Goal: Check status: Check status

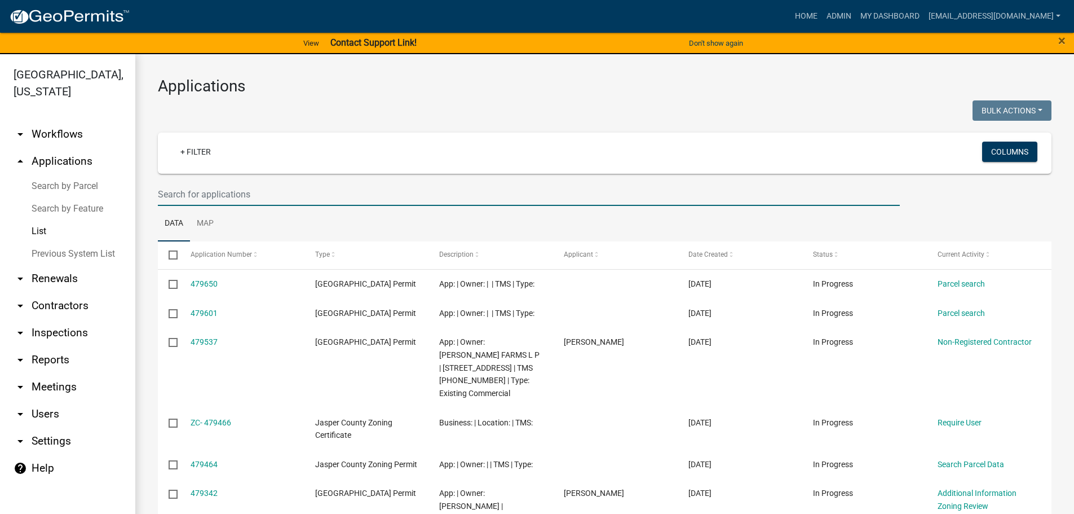
click at [285, 196] on input "text" at bounding box center [529, 194] width 742 height 23
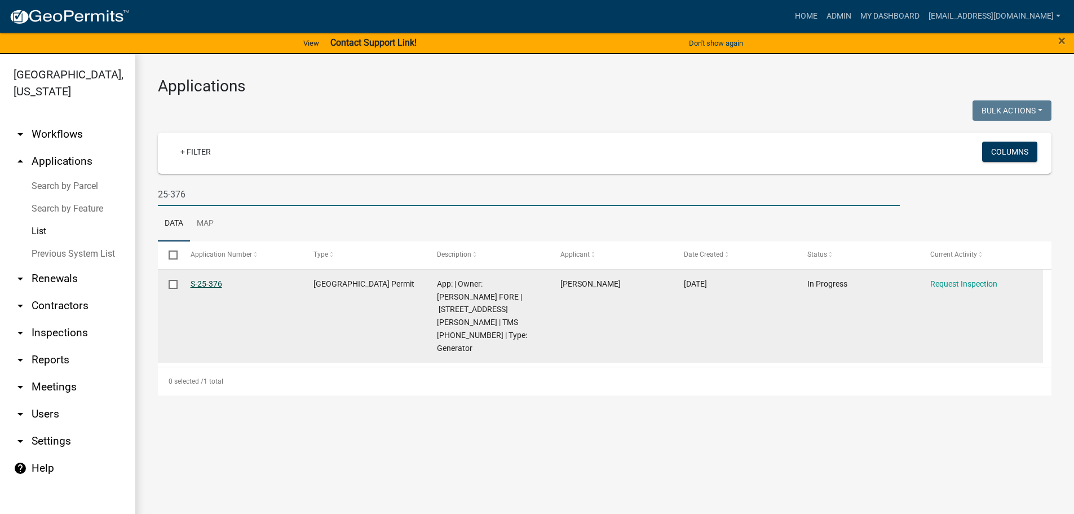
type input "25-376"
click at [213, 282] on link "S-25-376" at bounding box center [207, 283] width 32 height 9
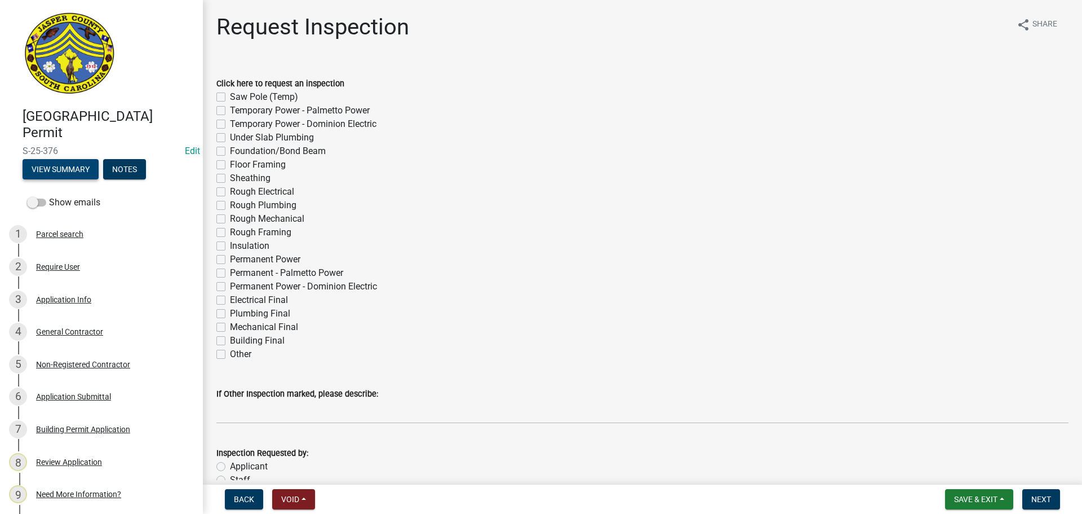
click at [56, 166] on button "View Summary" at bounding box center [61, 169] width 76 height 20
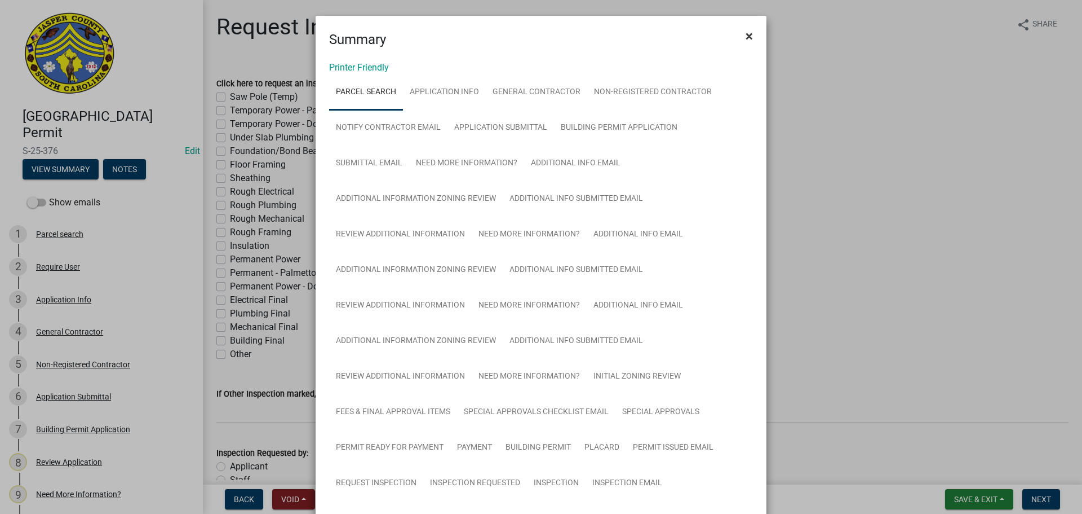
click at [746, 35] on span "×" at bounding box center [749, 36] width 7 height 16
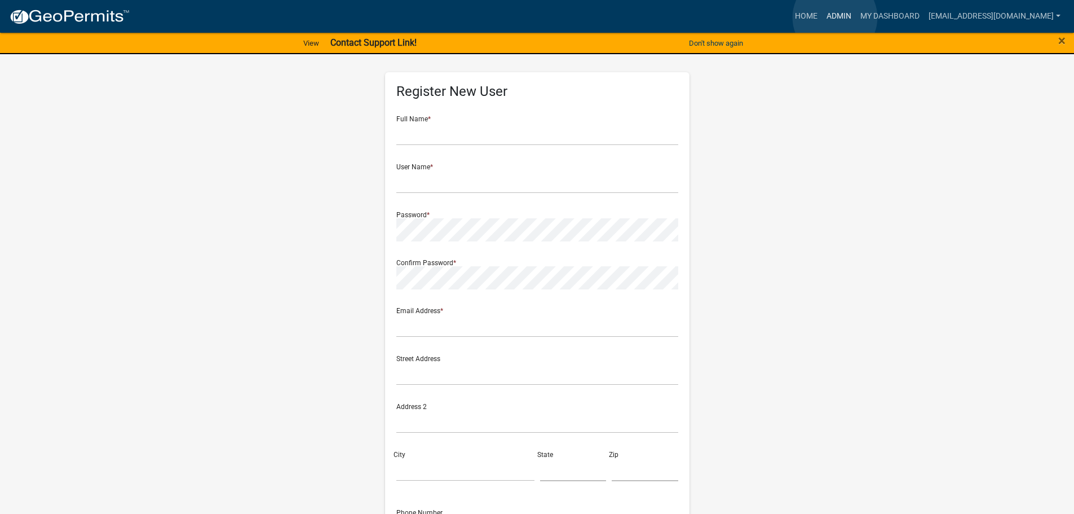
click at [835, 17] on link "Admin" at bounding box center [839, 16] width 34 height 21
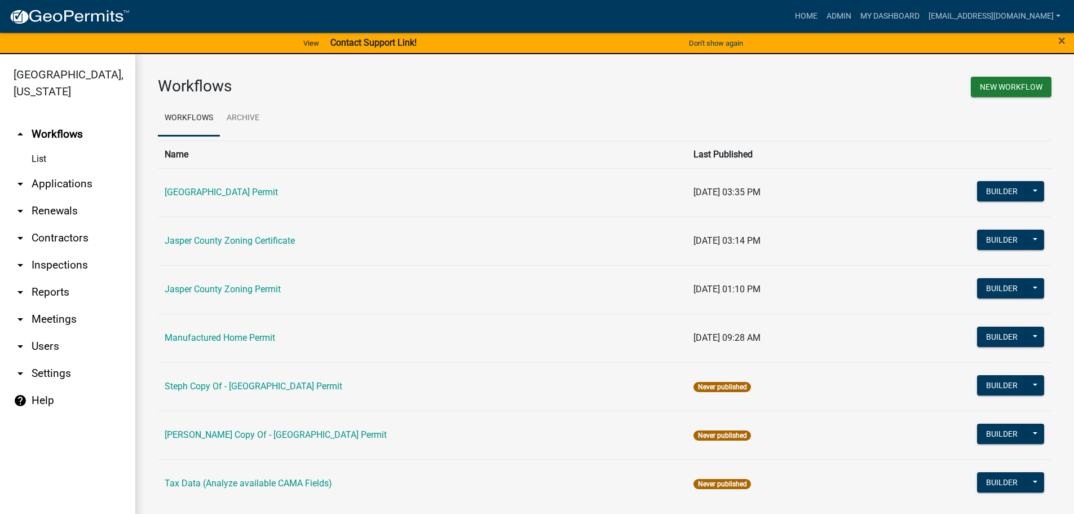
click at [77, 184] on link "arrow_drop_down Applications" at bounding box center [67, 183] width 135 height 27
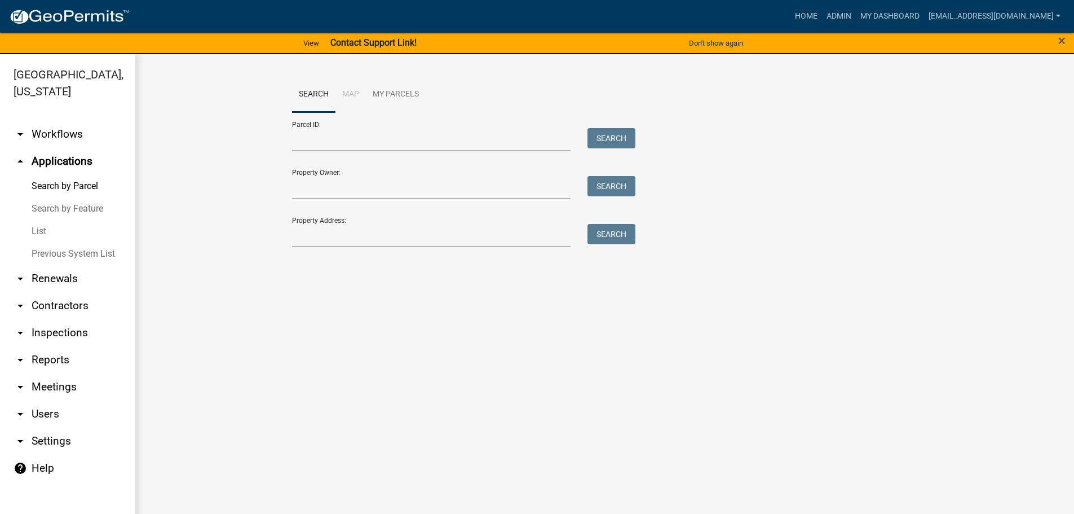
click at [45, 229] on link "List" at bounding box center [67, 231] width 135 height 23
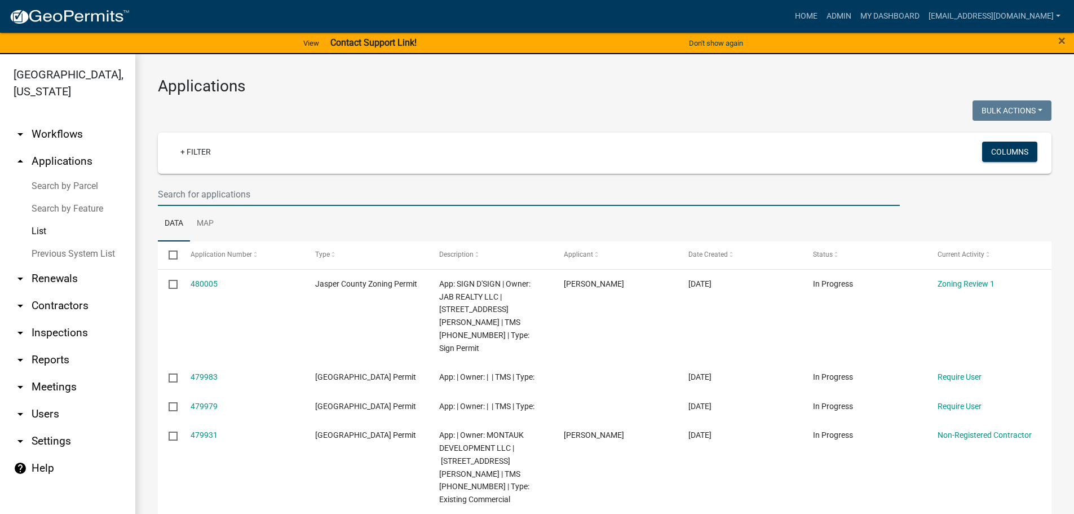
click at [316, 200] on input "text" at bounding box center [529, 194] width 742 height 23
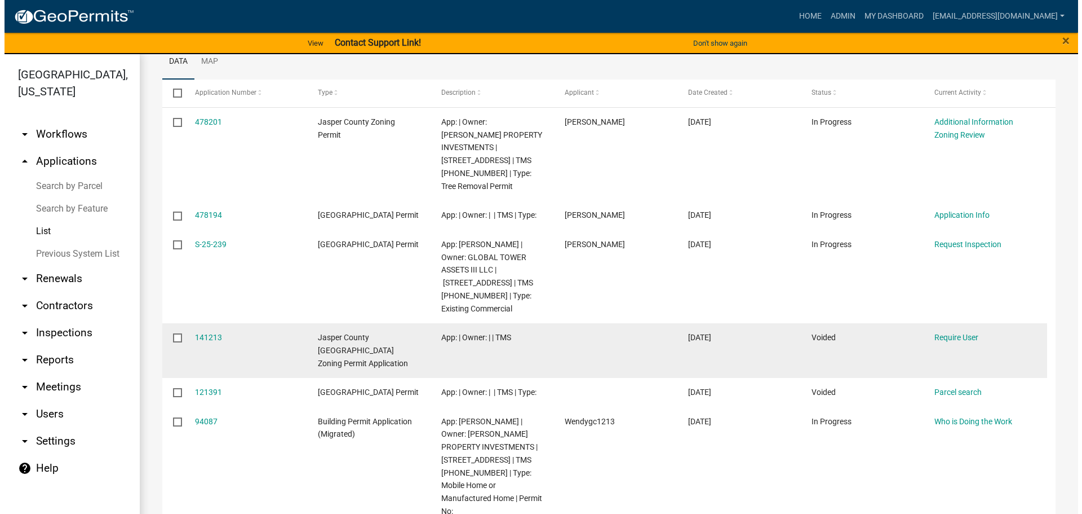
scroll to position [169, 0]
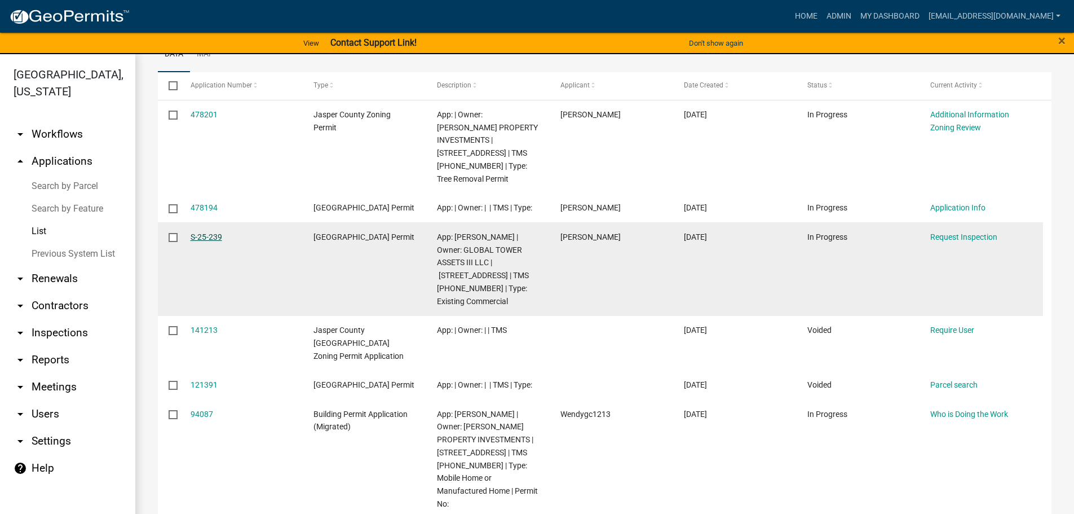
type input "1213"
click at [205, 237] on link "S-25-239" at bounding box center [207, 236] width 32 height 9
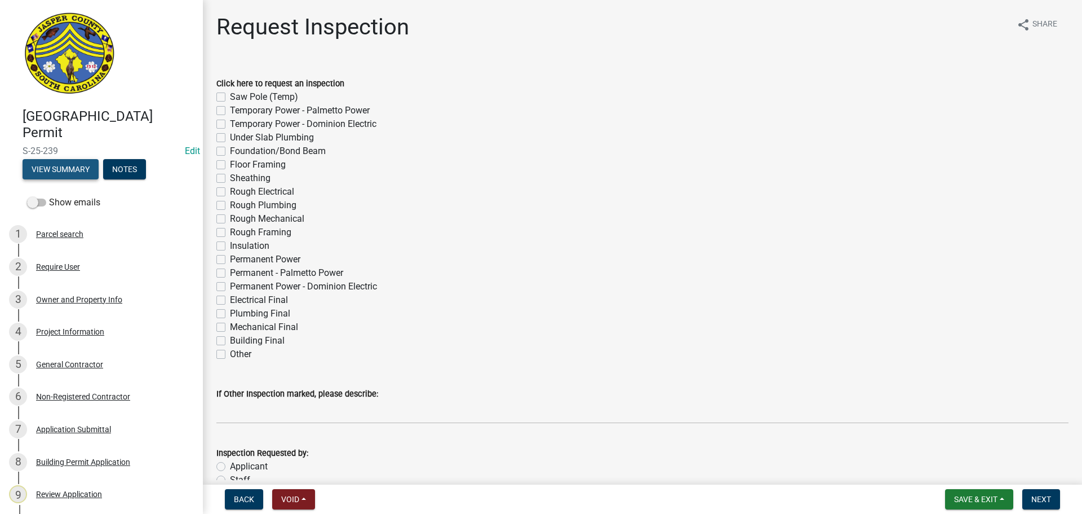
click at [70, 166] on button "View Summary" at bounding box center [61, 169] width 76 height 20
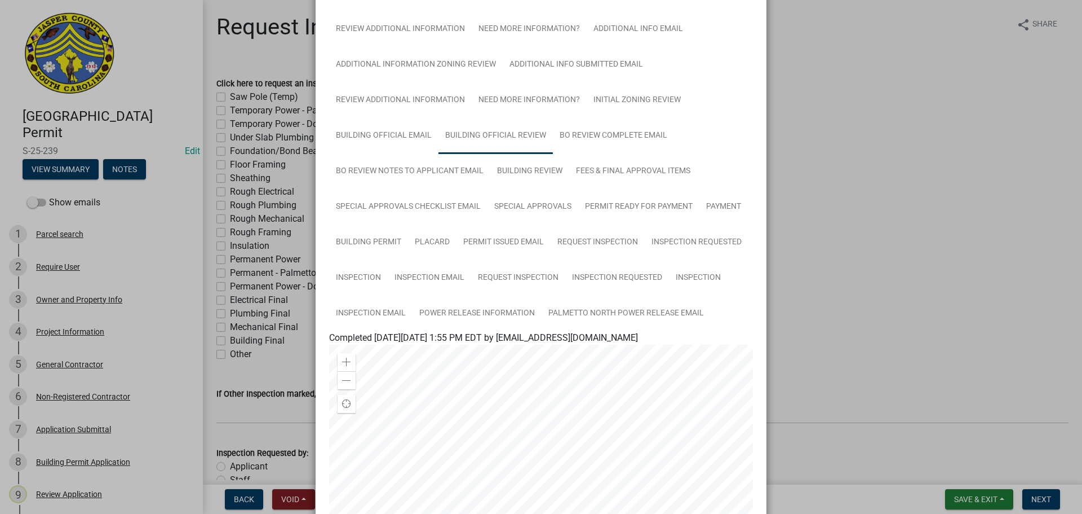
scroll to position [225, 0]
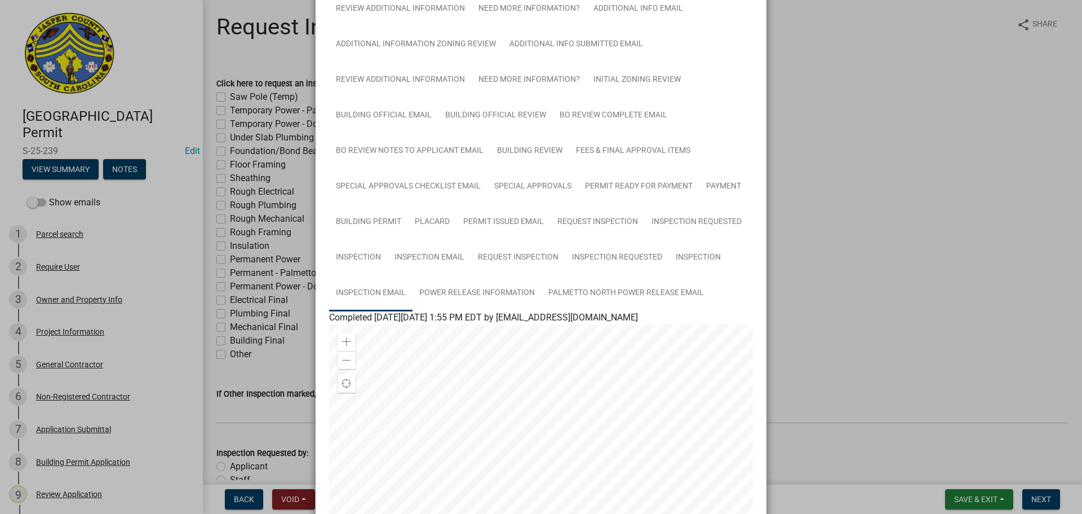
click at [355, 290] on link "Inspection Email" at bounding box center [370, 293] width 83 height 36
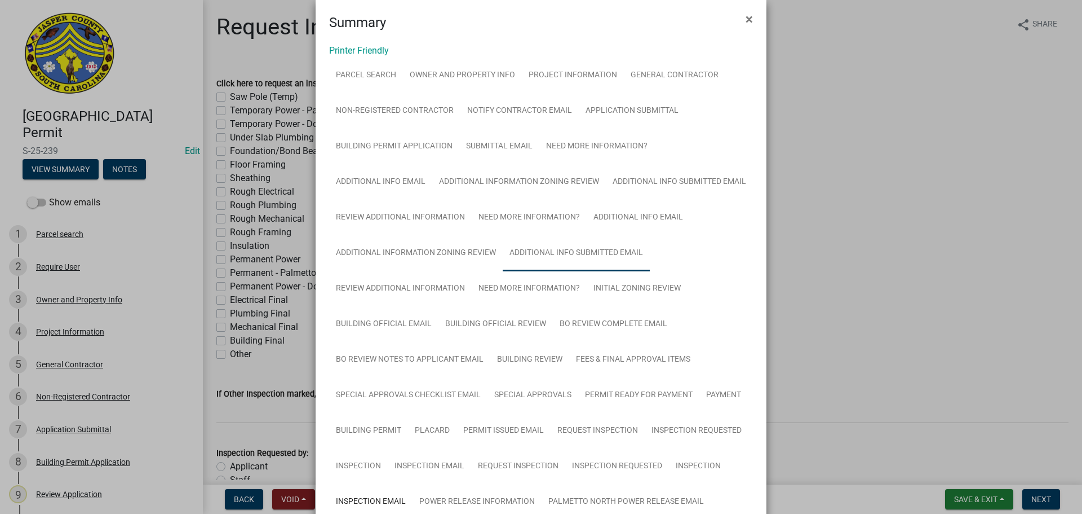
scroll to position [0, 0]
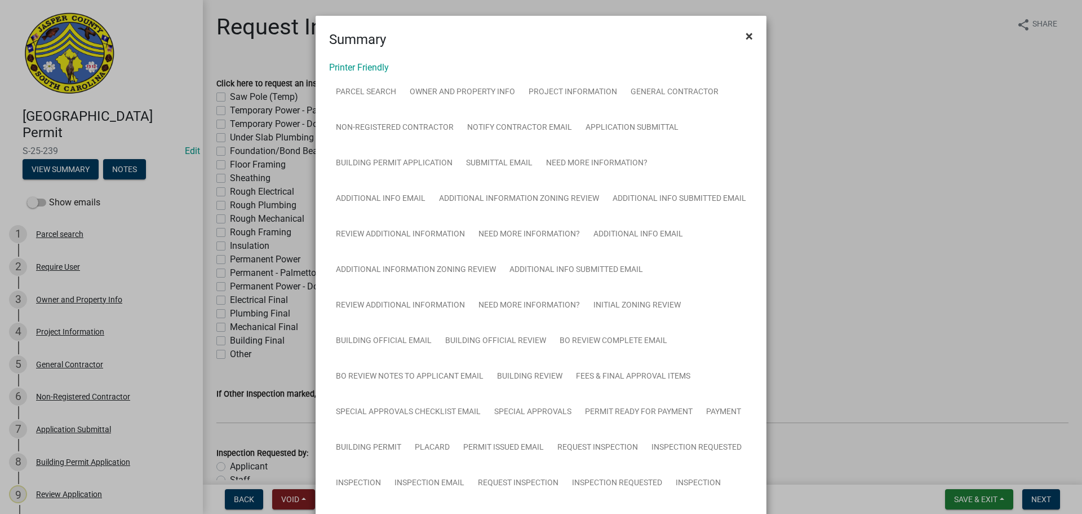
click at [747, 35] on span "×" at bounding box center [749, 36] width 7 height 16
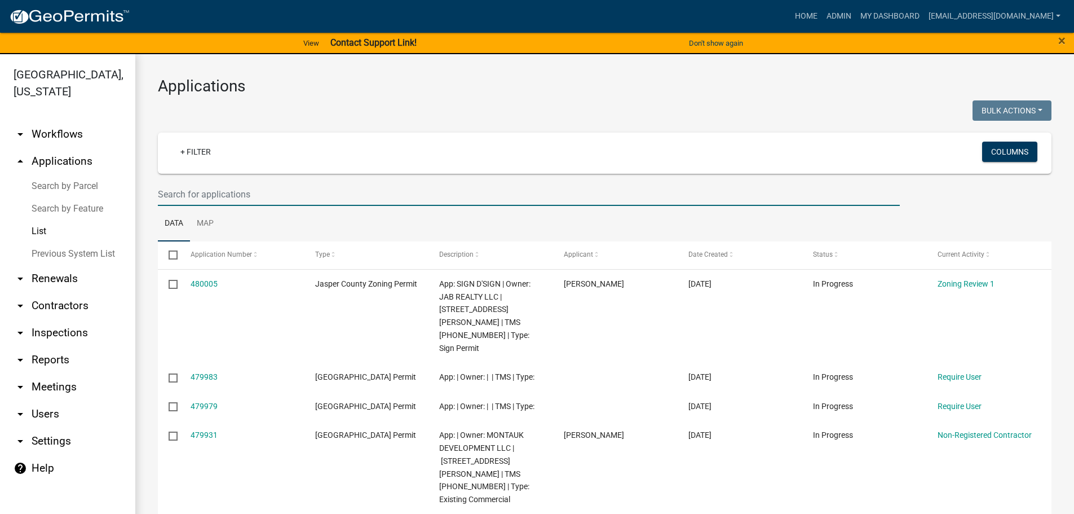
click at [285, 197] on input "text" at bounding box center [529, 194] width 742 height 23
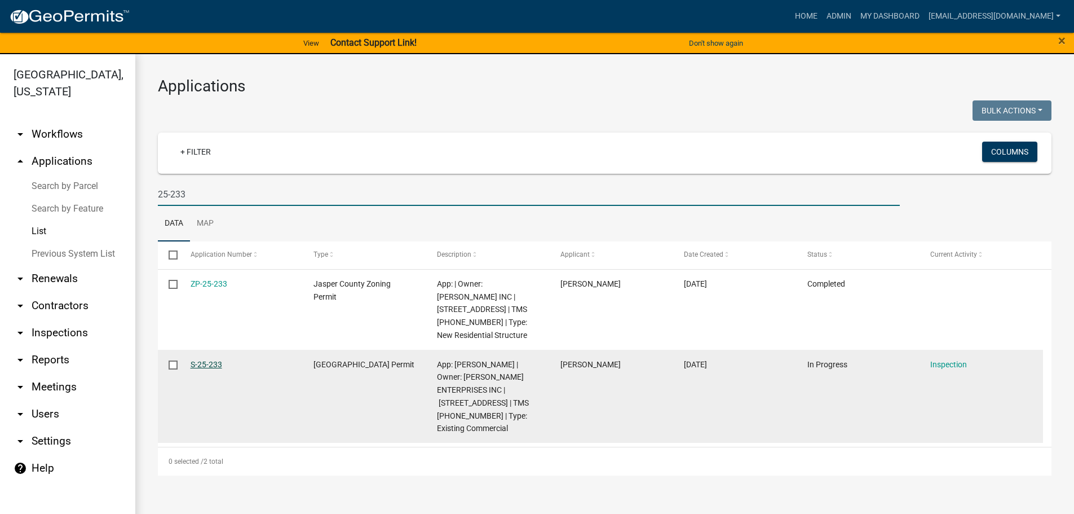
type input "25-233"
click at [216, 360] on link "S-25-233" at bounding box center [207, 364] width 32 height 9
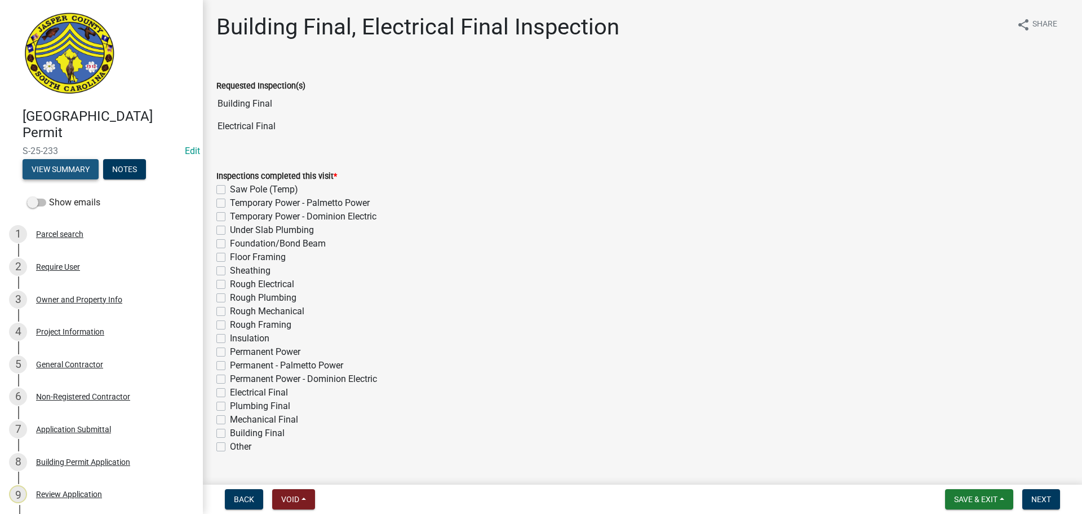
click at [76, 170] on button "View Summary" at bounding box center [61, 169] width 76 height 20
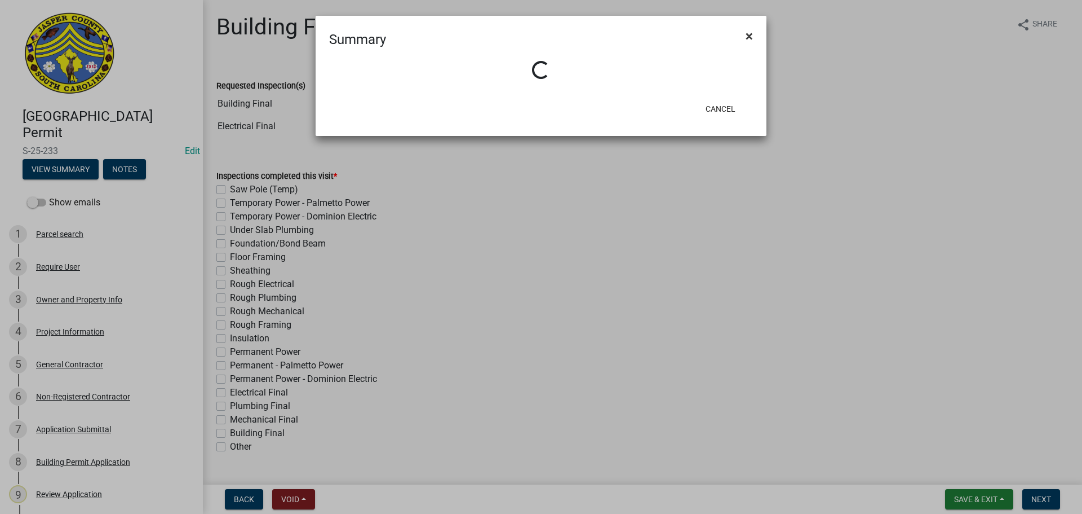
click at [751, 36] on span "×" at bounding box center [749, 36] width 7 height 16
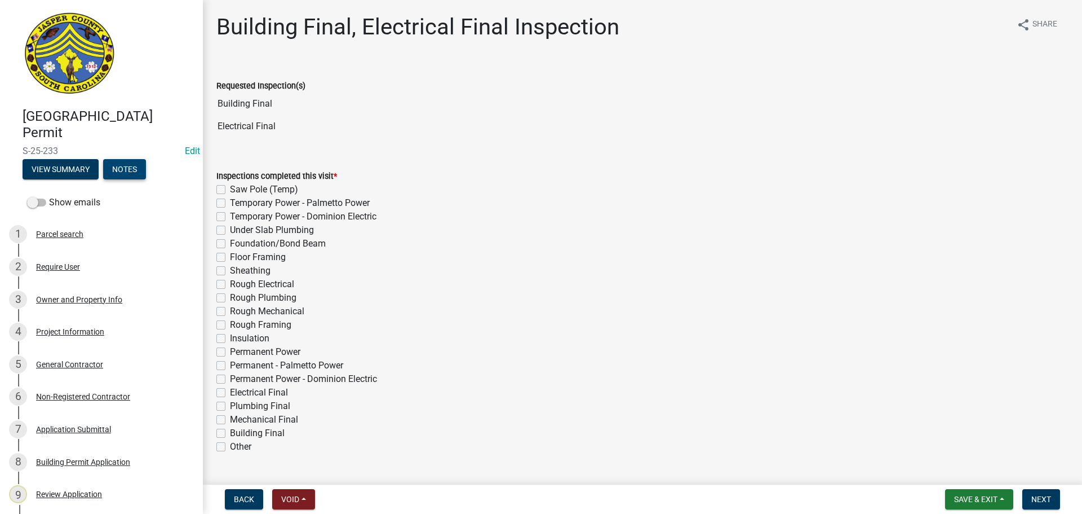
click at [128, 171] on button "Notes" at bounding box center [124, 169] width 43 height 20
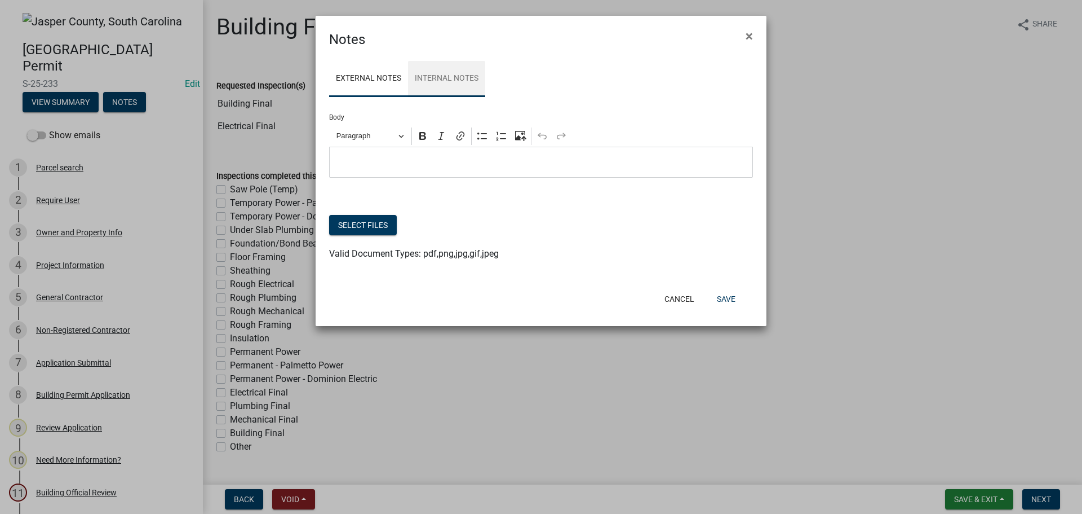
click at [431, 77] on link "Internal Notes" at bounding box center [446, 79] width 77 height 36
click at [368, 76] on link "External Notes" at bounding box center [368, 79] width 79 height 36
click at [752, 37] on span "×" at bounding box center [749, 36] width 7 height 16
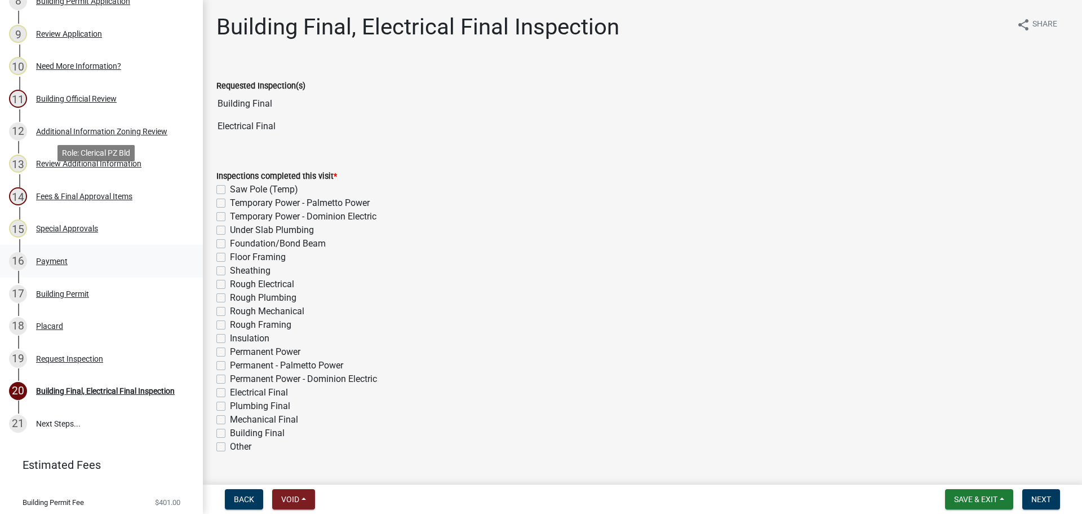
scroll to position [395, 0]
click at [81, 229] on div "Special Approvals" at bounding box center [67, 227] width 62 height 8
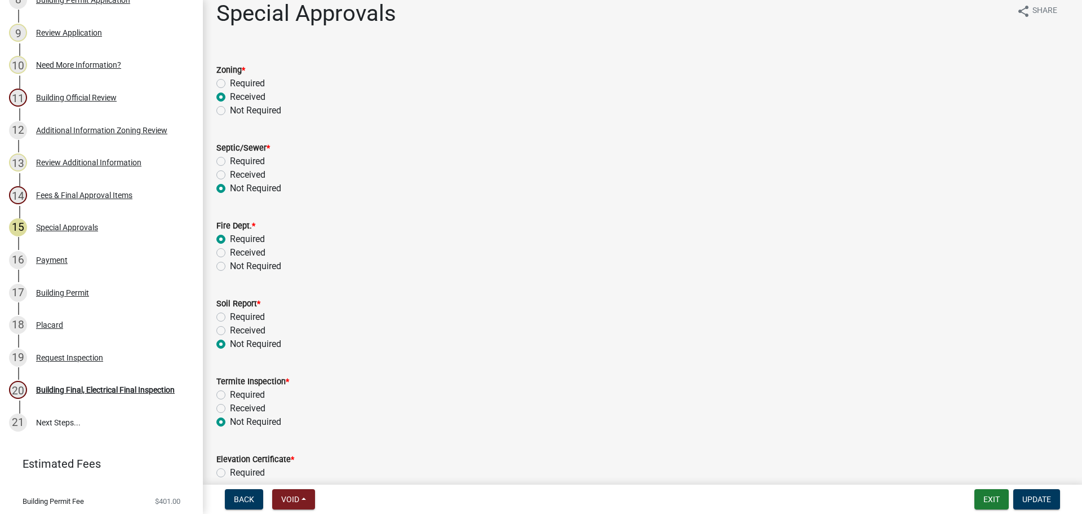
scroll to position [0, 0]
